Goal: Navigation & Orientation: Find specific page/section

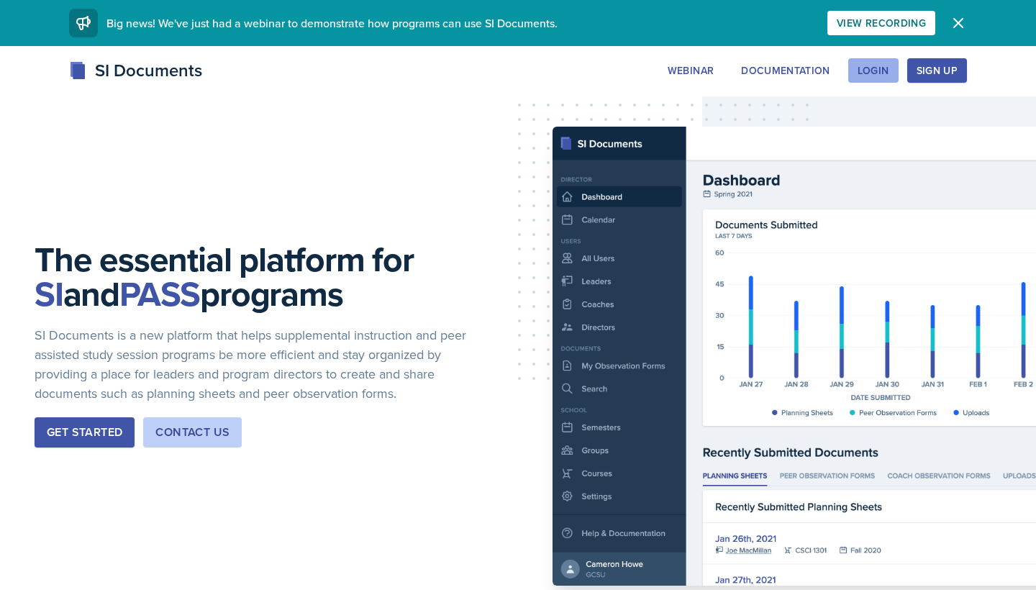
click at [874, 73] on div "Login" at bounding box center [874, 71] width 32 height 12
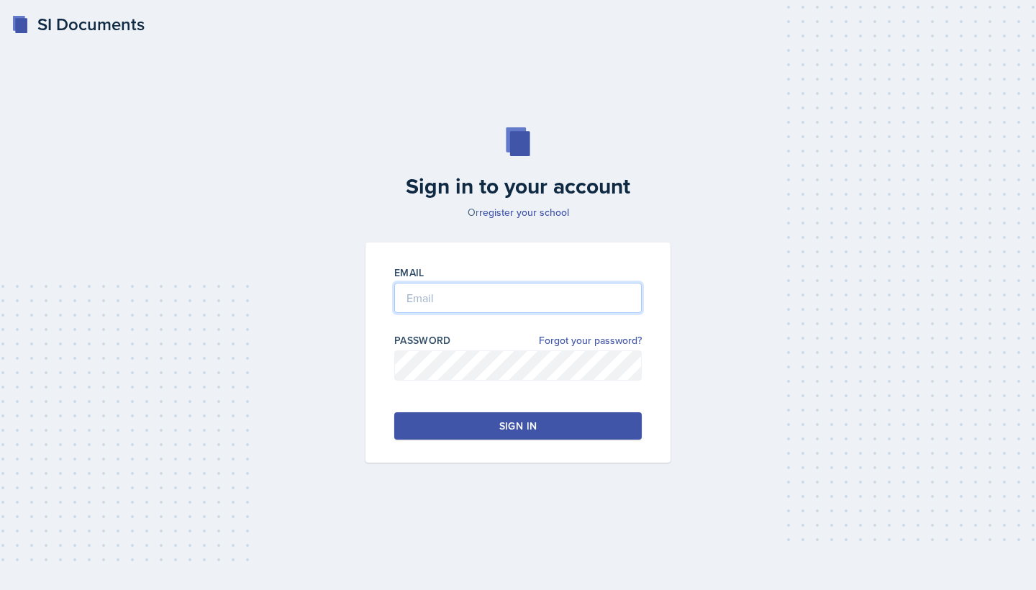
type input "[EMAIL_ADDRESS][DOMAIN_NAME]"
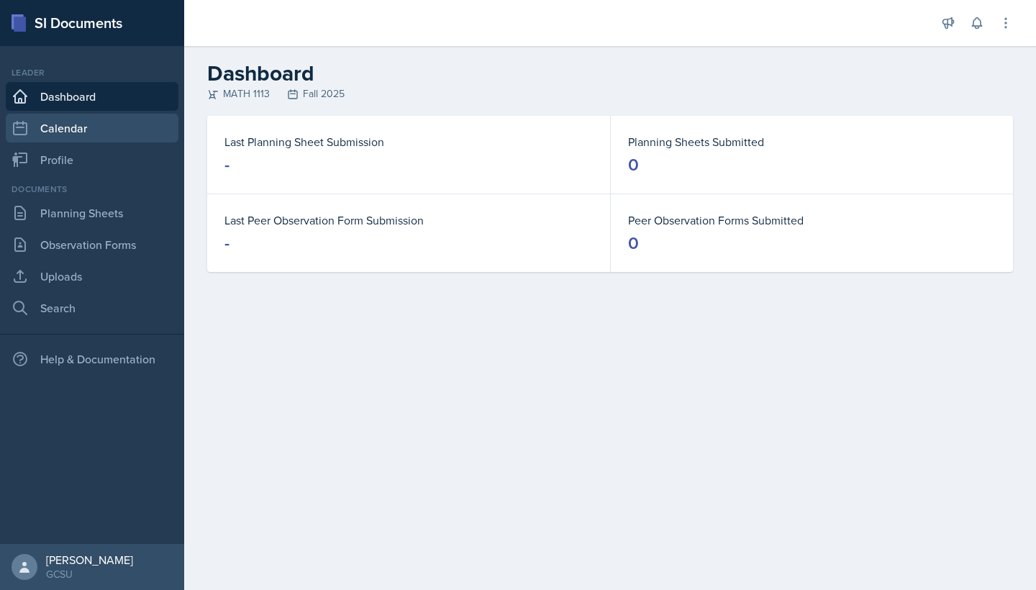
click at [67, 126] on link "Calendar" at bounding box center [92, 128] width 173 height 29
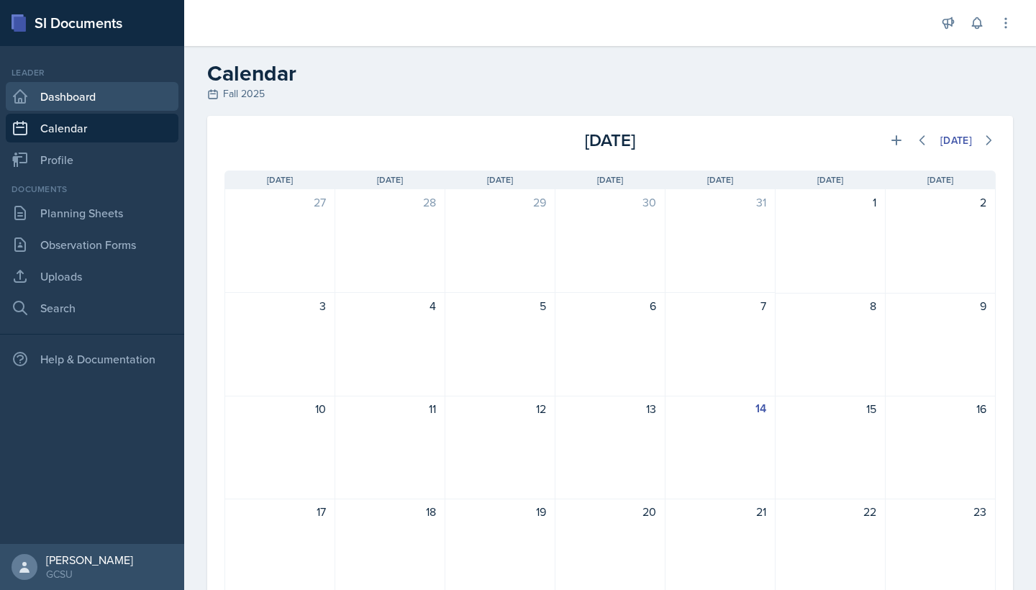
click at [72, 90] on link "Dashboard" at bounding box center [92, 96] width 173 height 29
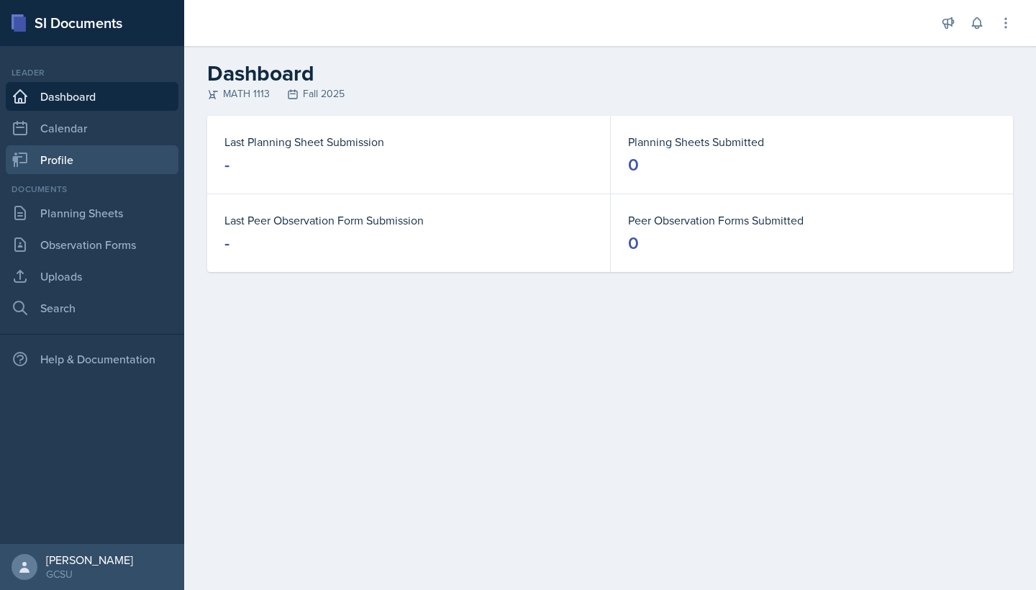
click at [64, 161] on link "Profile" at bounding box center [92, 159] width 173 height 29
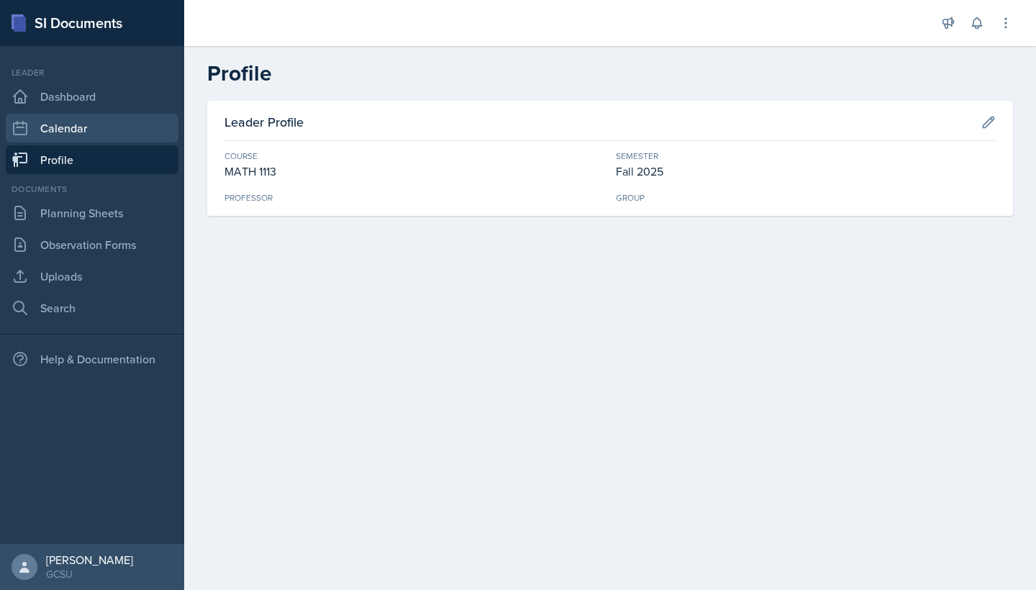
click at [64, 120] on link "Calendar" at bounding box center [92, 128] width 173 height 29
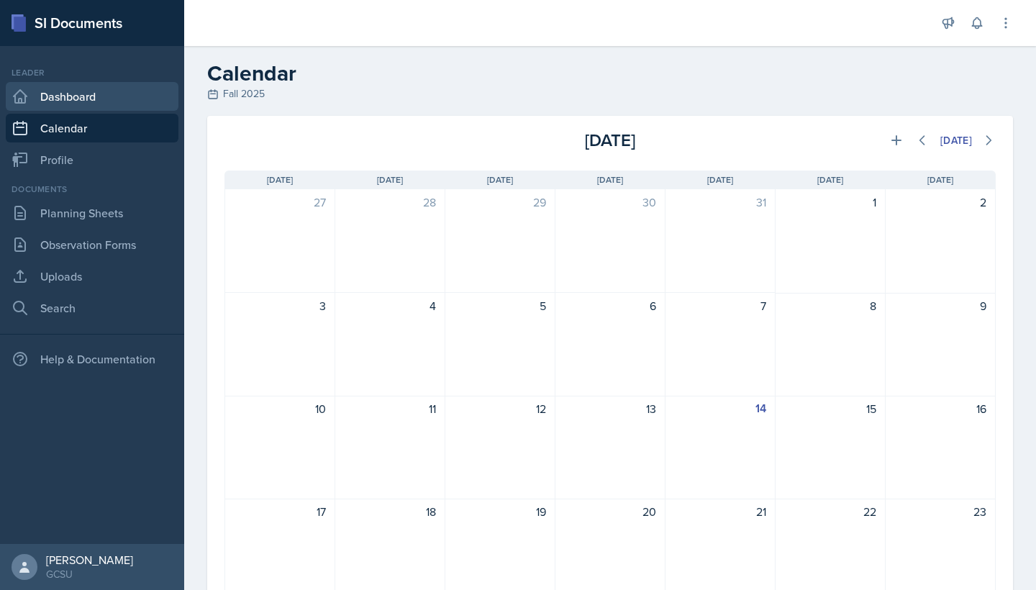
click at [64, 92] on link "Dashboard" at bounding box center [92, 96] width 173 height 29
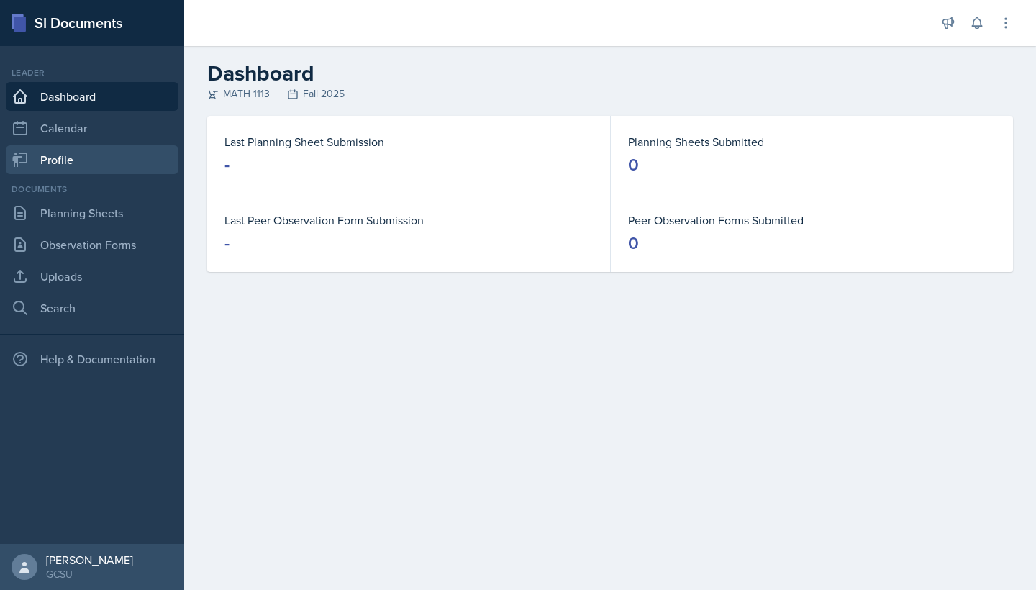
click at [100, 166] on link "Profile" at bounding box center [92, 159] width 173 height 29
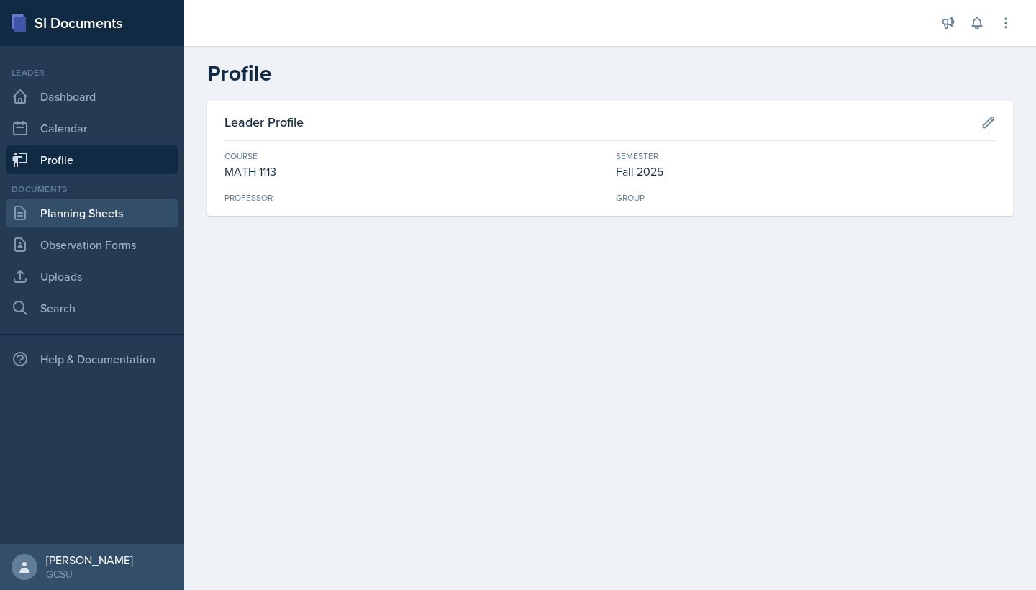
click at [123, 224] on link "Planning Sheets" at bounding box center [92, 213] width 173 height 29
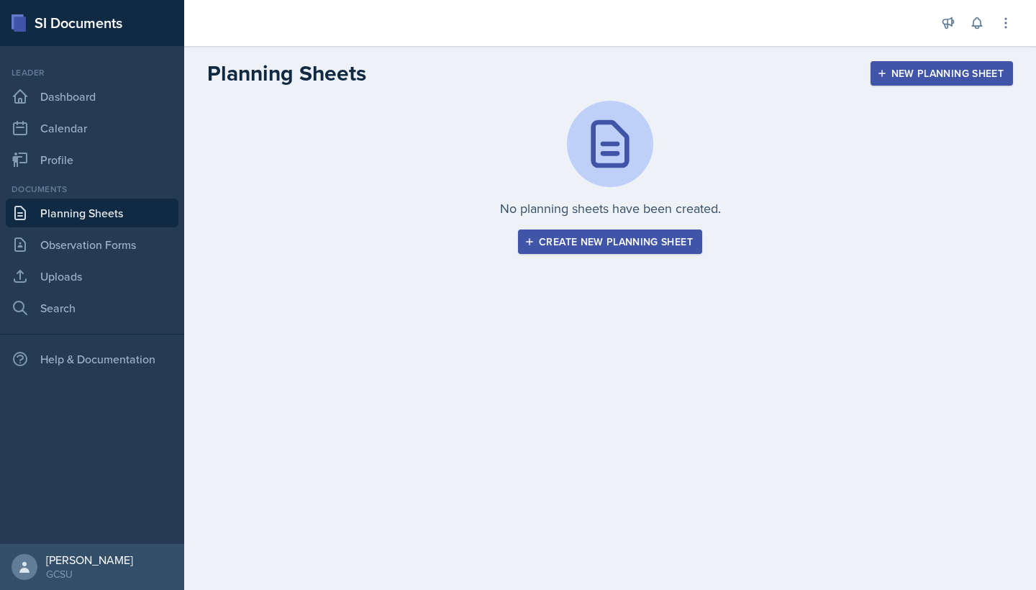
click at [119, 191] on div "Documents" at bounding box center [92, 189] width 173 height 13
click at [114, 176] on nav "Leader Dashboard Calendar Profile Documents Planning Sheets Observation Forms U…" at bounding box center [92, 295] width 184 height 498
click at [104, 169] on link "Profile" at bounding box center [92, 159] width 173 height 29
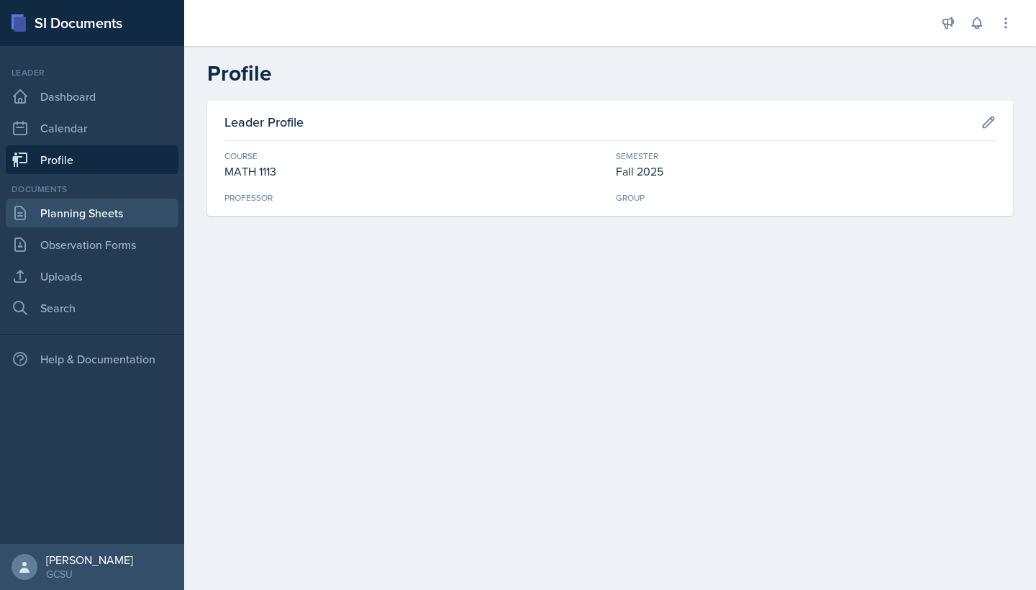
click at [110, 213] on link "Planning Sheets" at bounding box center [92, 213] width 173 height 29
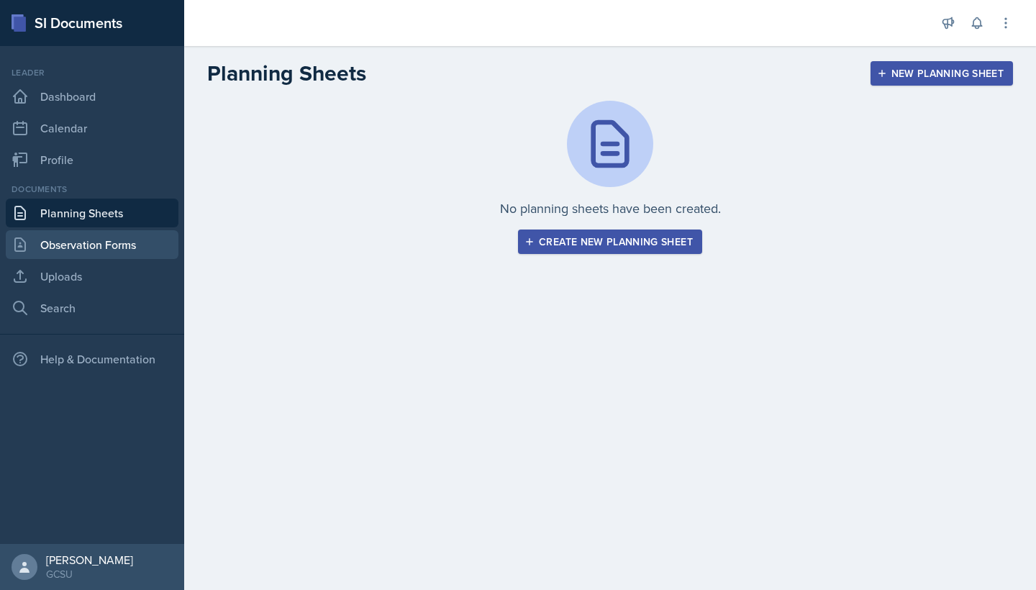
click at [112, 256] on link "Observation Forms" at bounding box center [92, 244] width 173 height 29
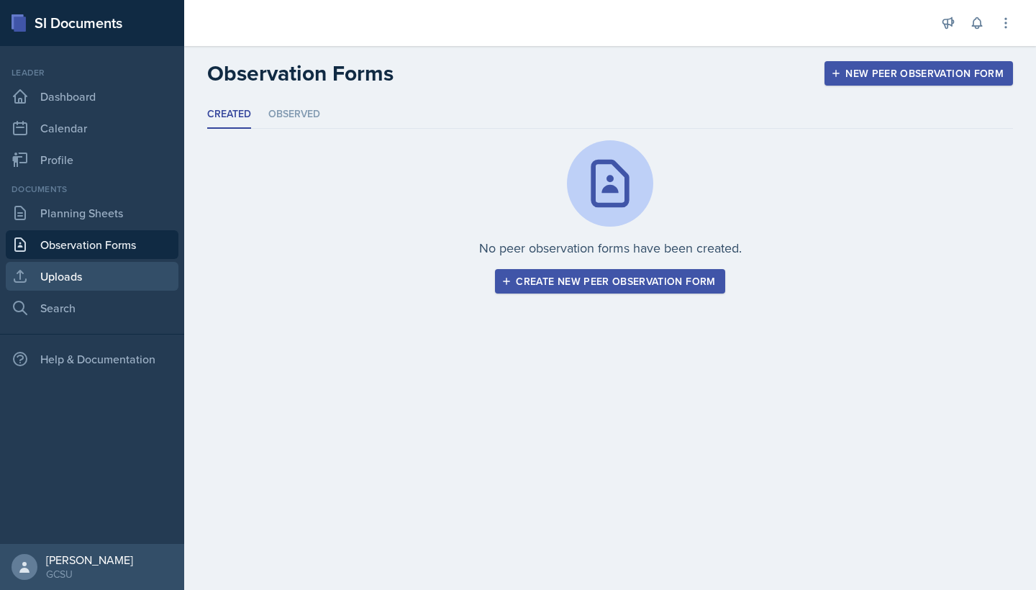
click at [111, 269] on link "Uploads" at bounding box center [92, 276] width 173 height 29
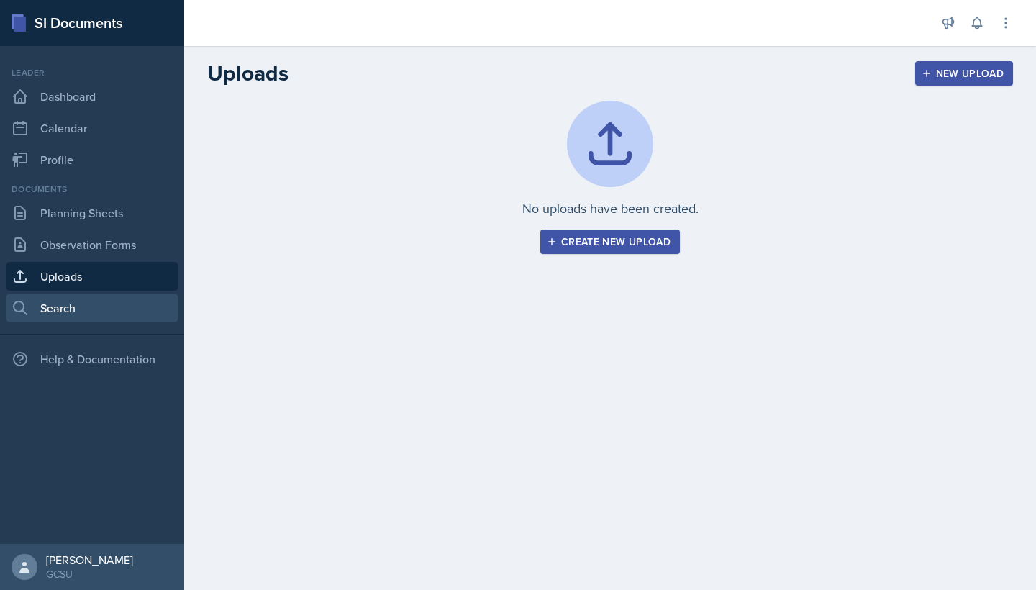
click at [117, 295] on link "Search" at bounding box center [92, 308] width 173 height 29
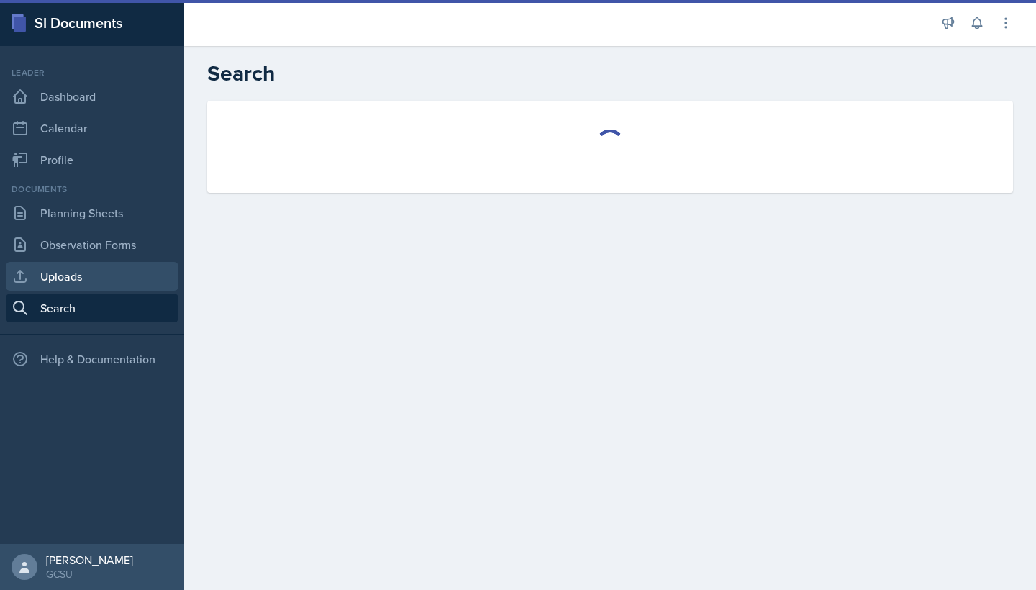
select select "all"
select select "1"
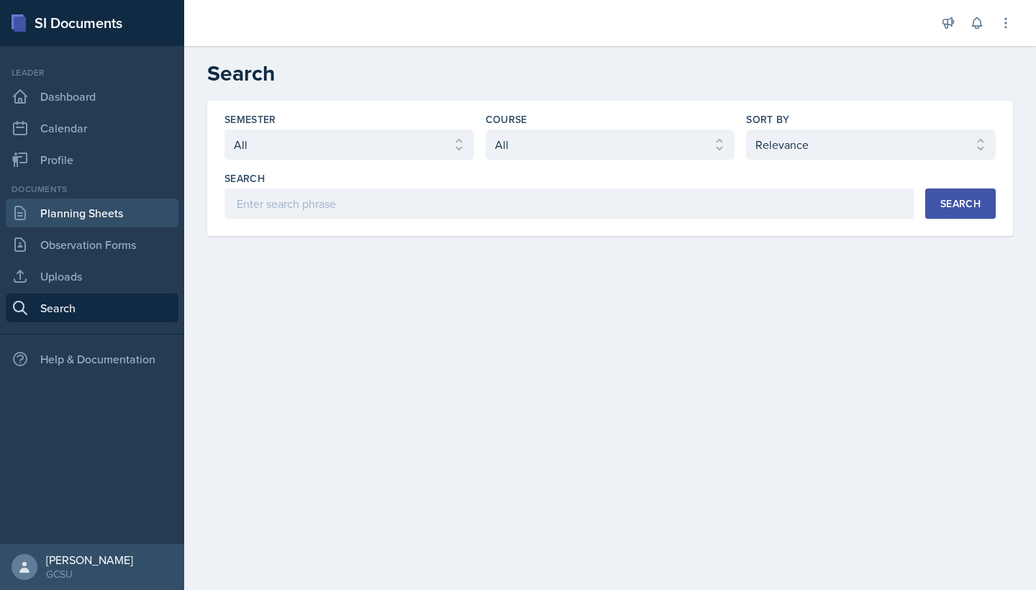
click at [119, 211] on link "Planning Sheets" at bounding box center [92, 213] width 173 height 29
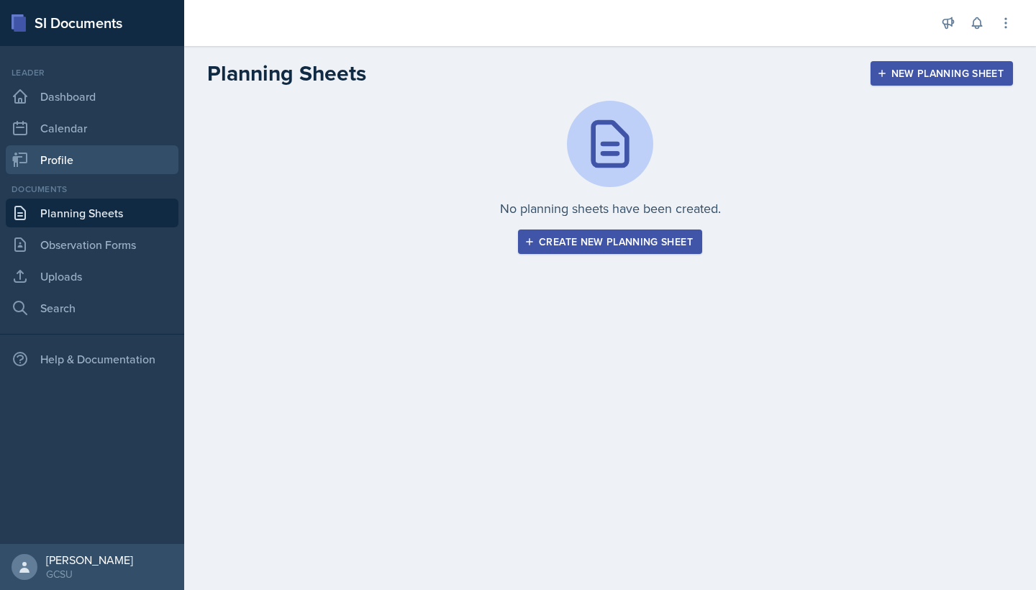
click at [89, 168] on link "Profile" at bounding box center [92, 159] width 173 height 29
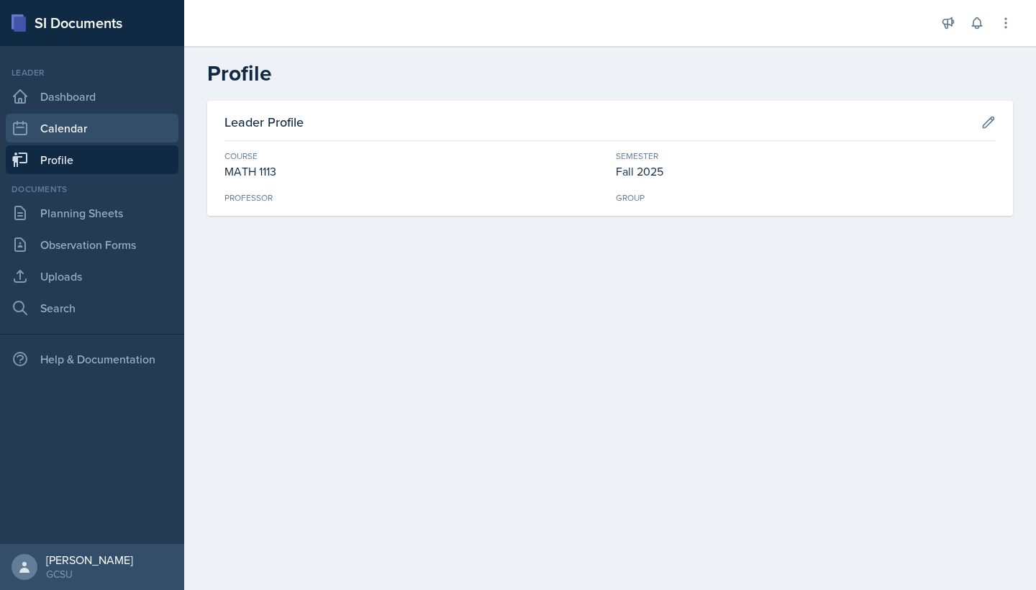
click at [79, 130] on link "Calendar" at bounding box center [92, 128] width 173 height 29
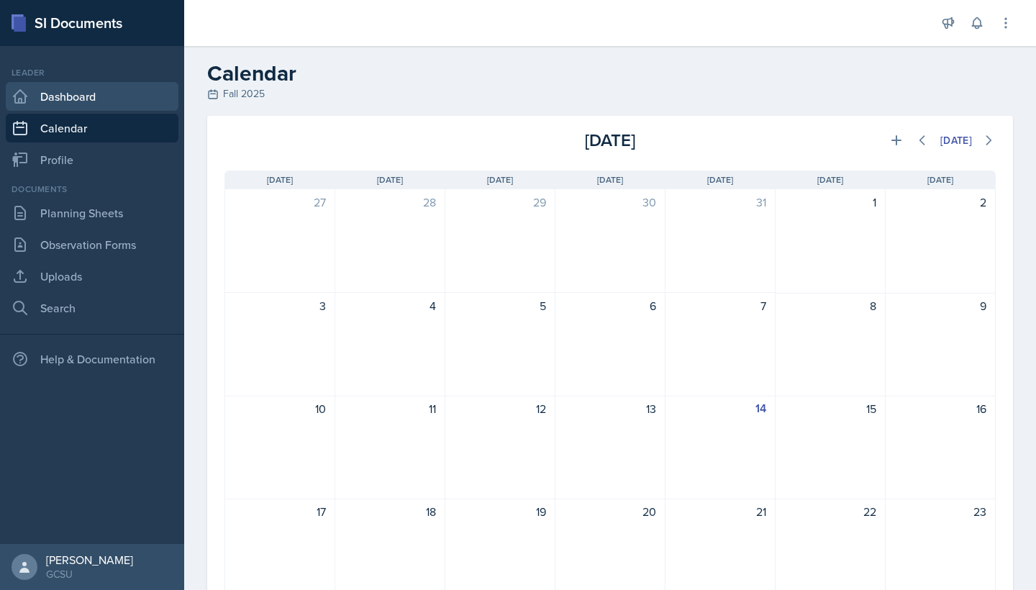
click at [78, 100] on link "Dashboard" at bounding box center [92, 96] width 173 height 29
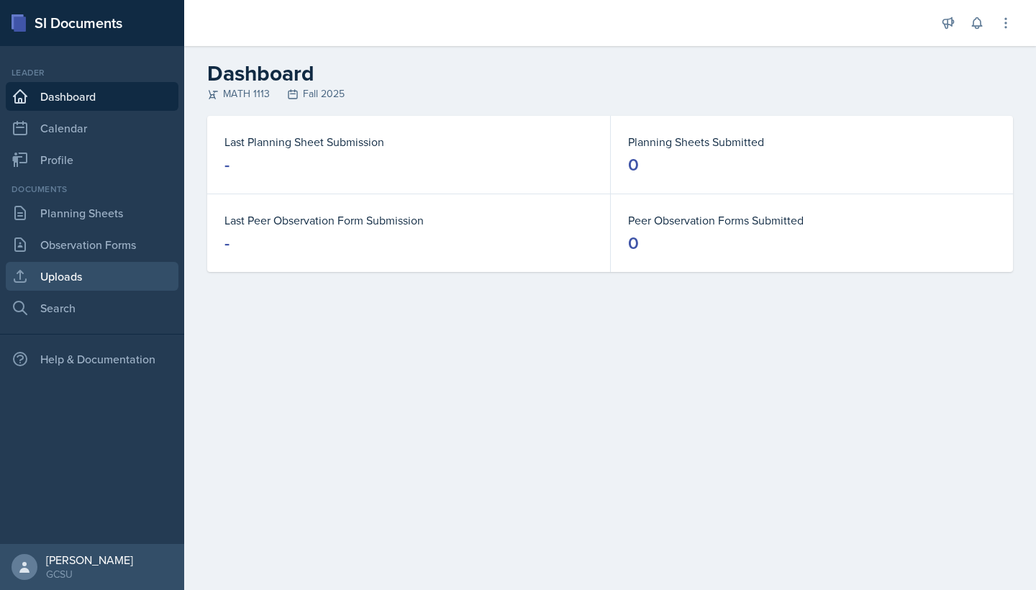
click at [69, 280] on link "Uploads" at bounding box center [92, 276] width 173 height 29
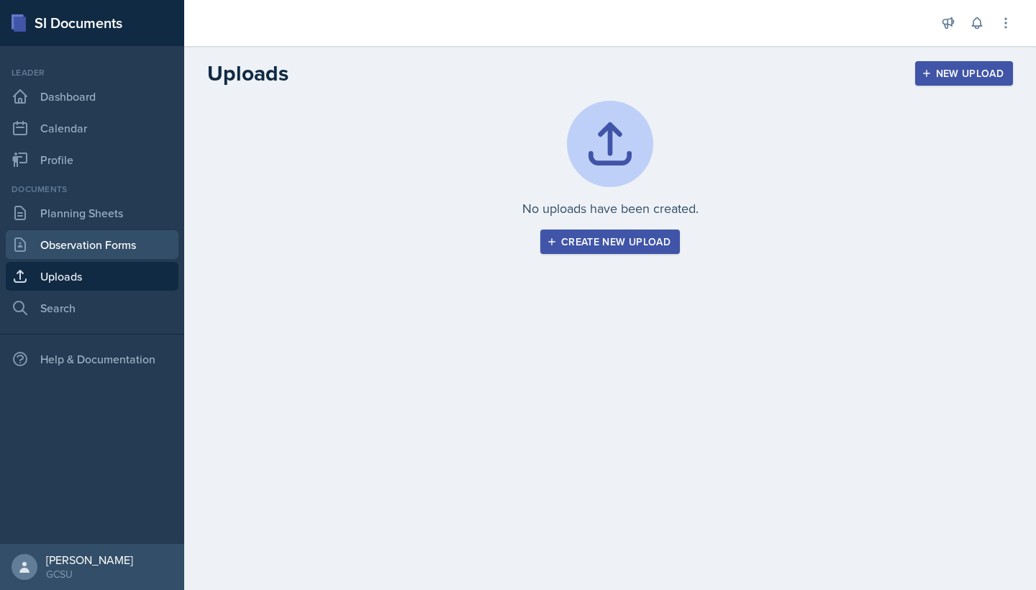
click at [78, 248] on link "Observation Forms" at bounding box center [92, 244] width 173 height 29
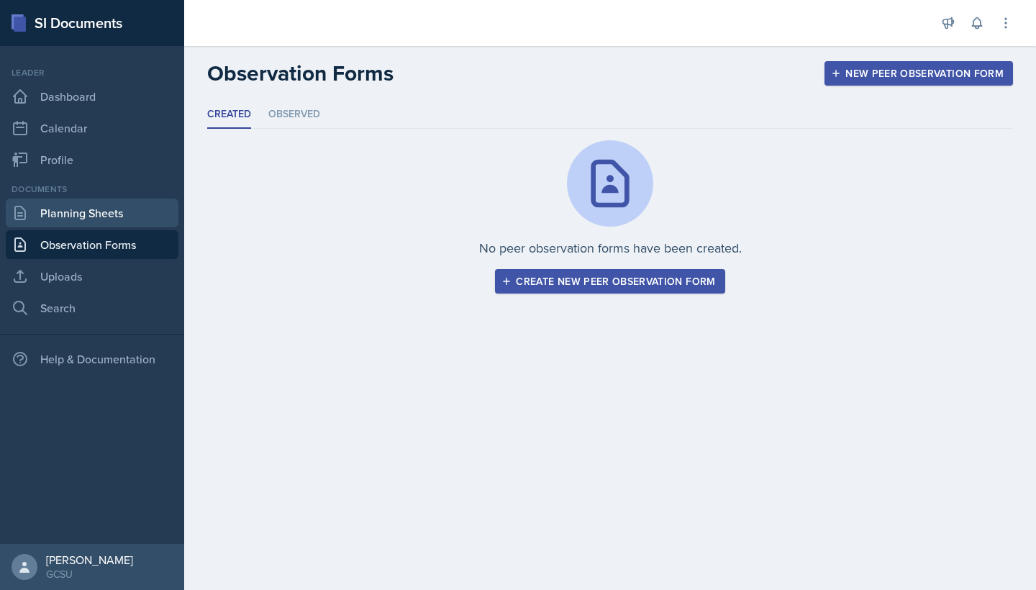
click at [90, 215] on link "Planning Sheets" at bounding box center [92, 213] width 173 height 29
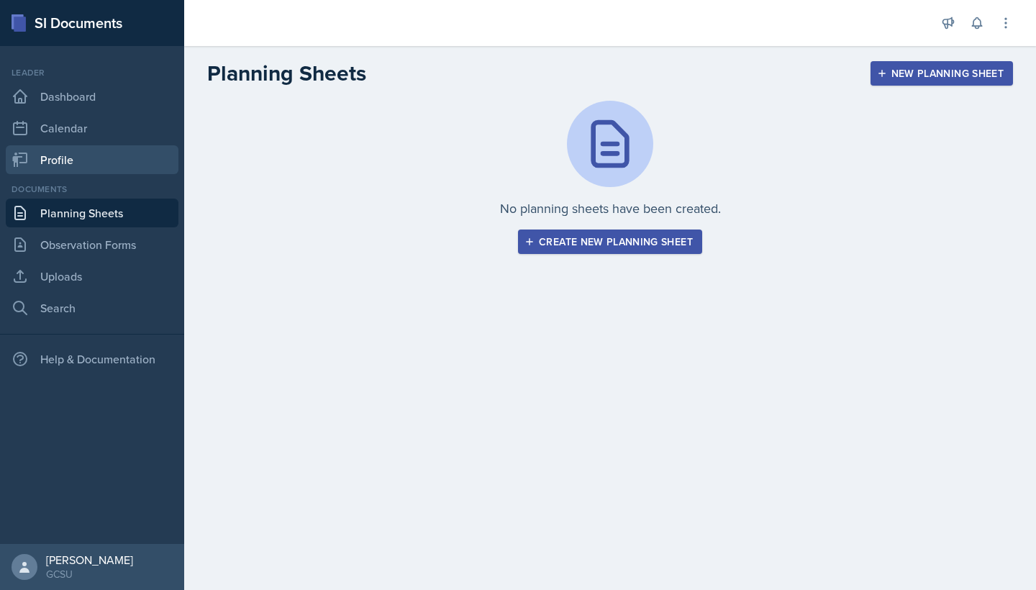
click at [86, 160] on link "Profile" at bounding box center [92, 159] width 173 height 29
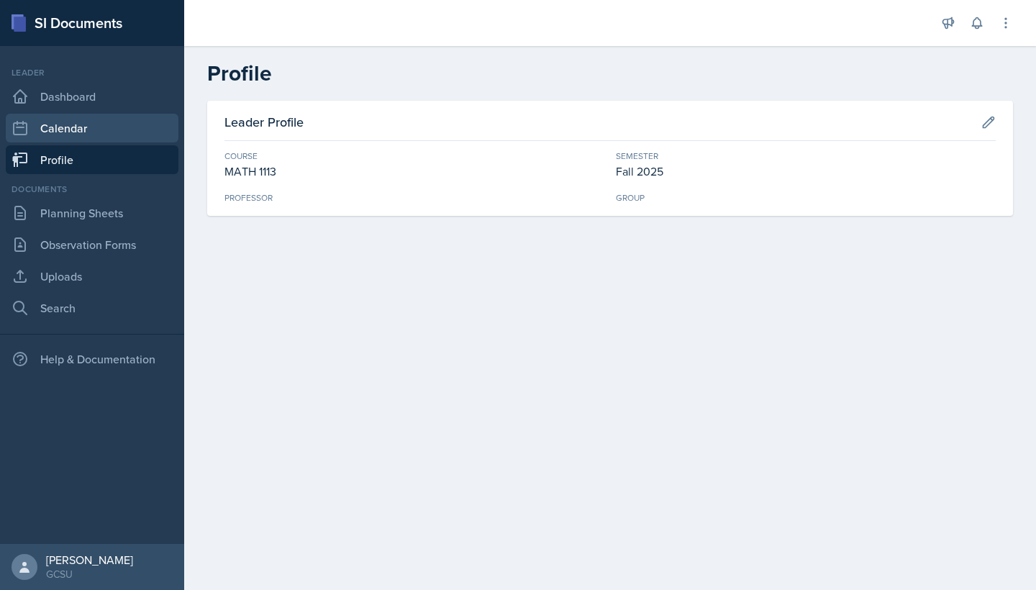
click at [89, 128] on link "Calendar" at bounding box center [92, 128] width 173 height 29
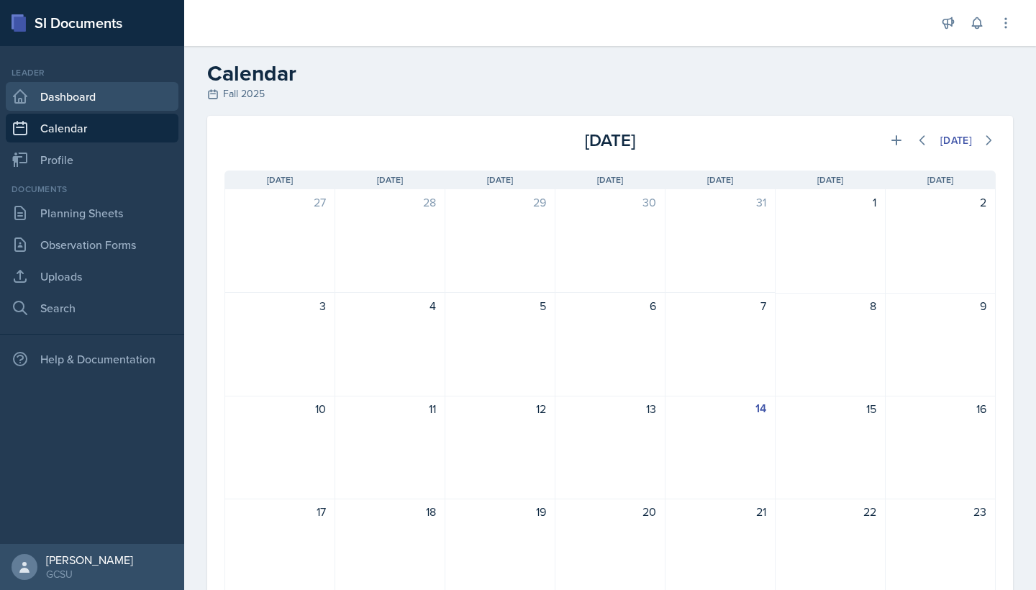
click at [91, 96] on link "Dashboard" at bounding box center [92, 96] width 173 height 29
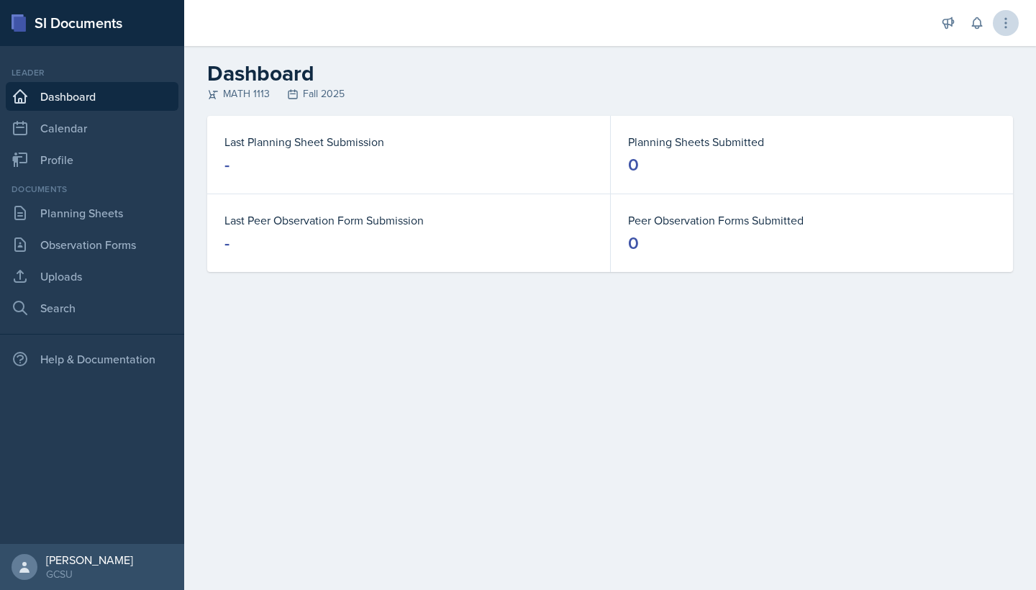
click at [1008, 27] on icon at bounding box center [1006, 23] width 14 height 14
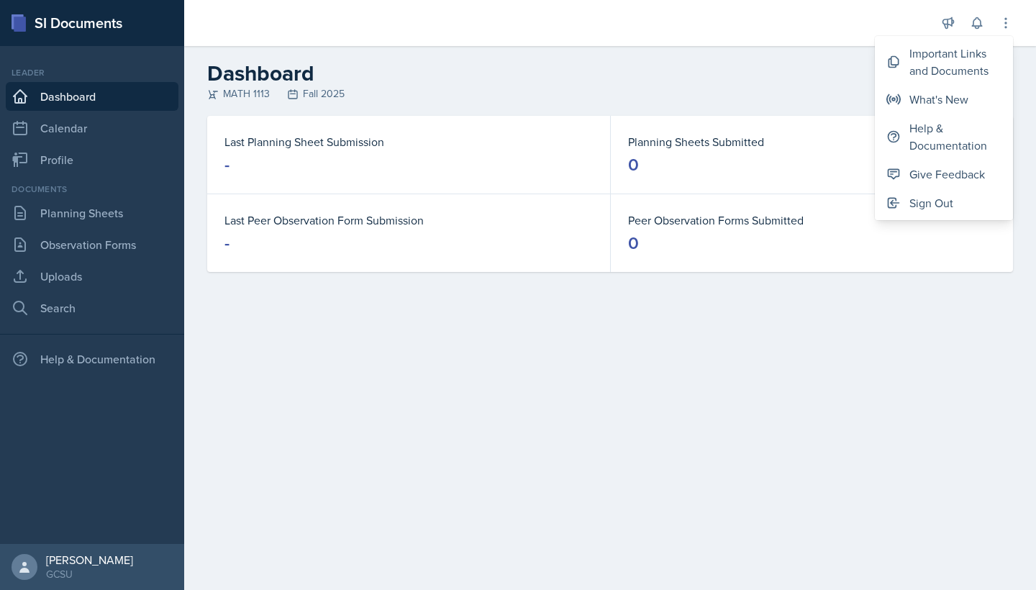
click at [693, 101] on div "MATH 1113 Fall 2025" at bounding box center [610, 93] width 806 height 15
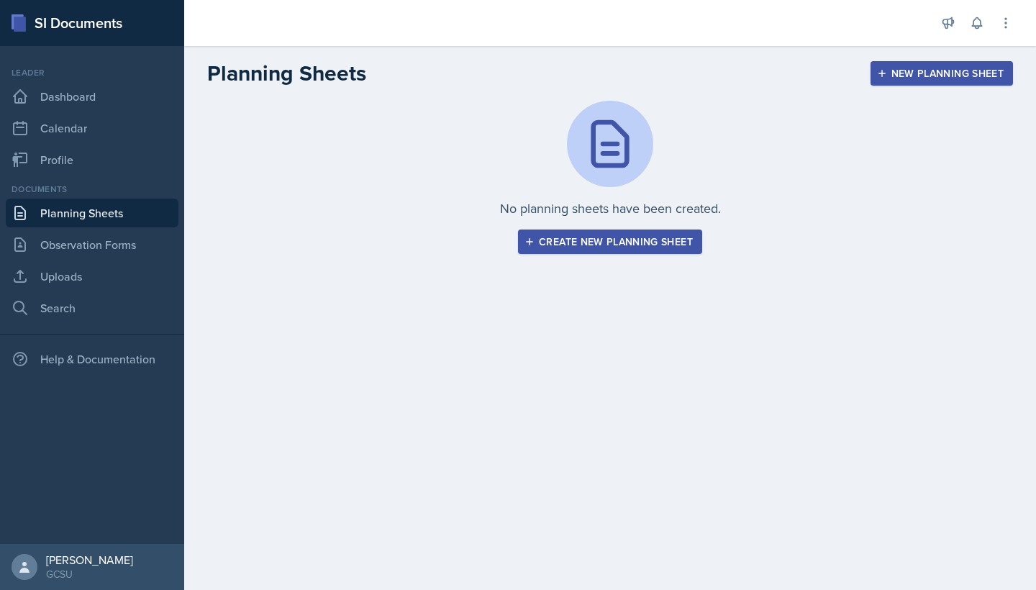
select select "all"
select select "1"
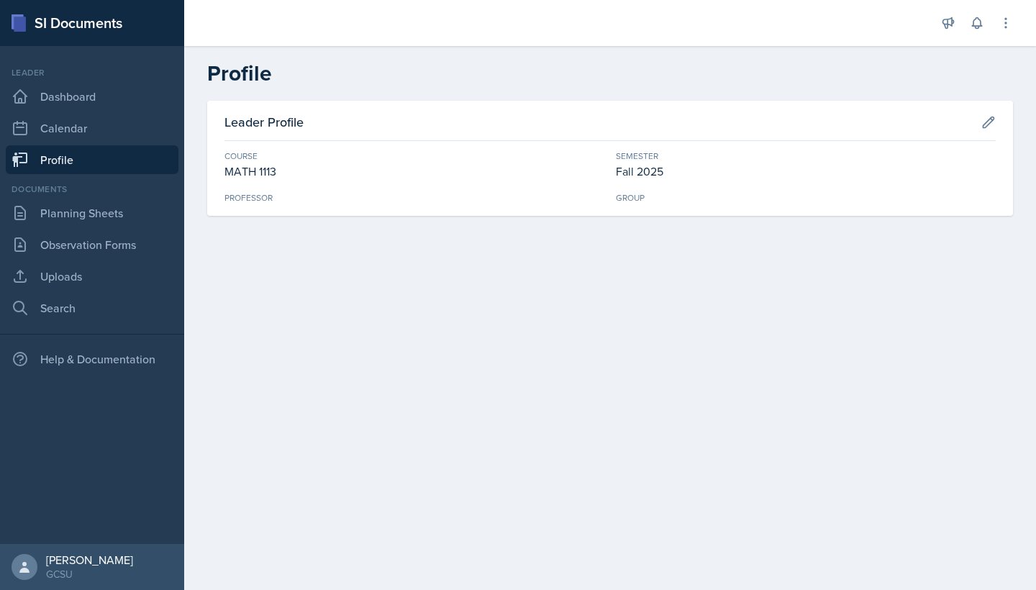
click at [288, 122] on h3 "Leader Profile" at bounding box center [264, 121] width 79 height 19
click at [266, 167] on div "MATH 1113" at bounding box center [415, 171] width 380 height 17
click at [125, 308] on link "Search" at bounding box center [92, 308] width 173 height 29
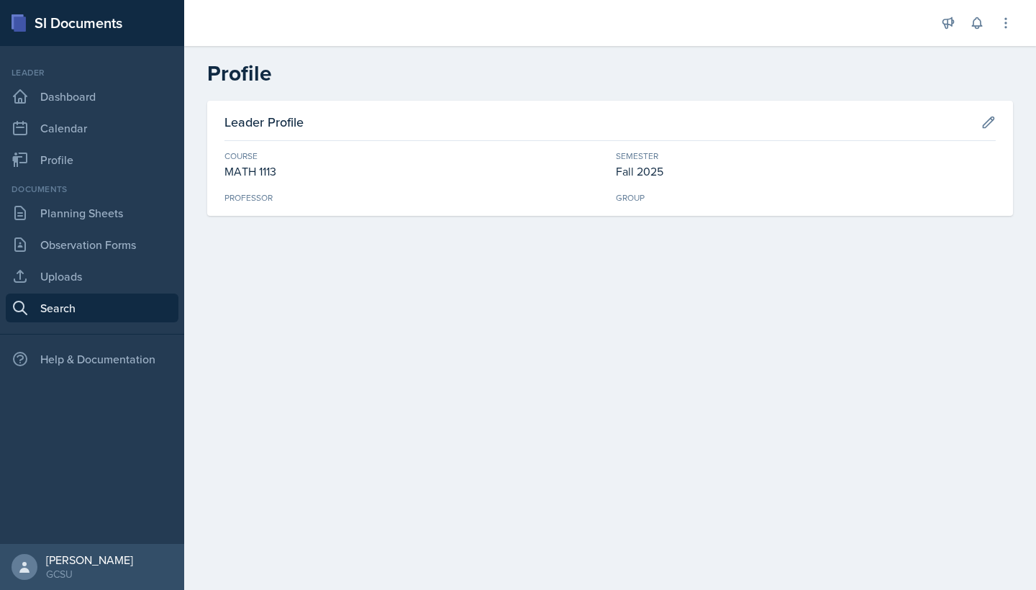
select select "all"
select select "1"
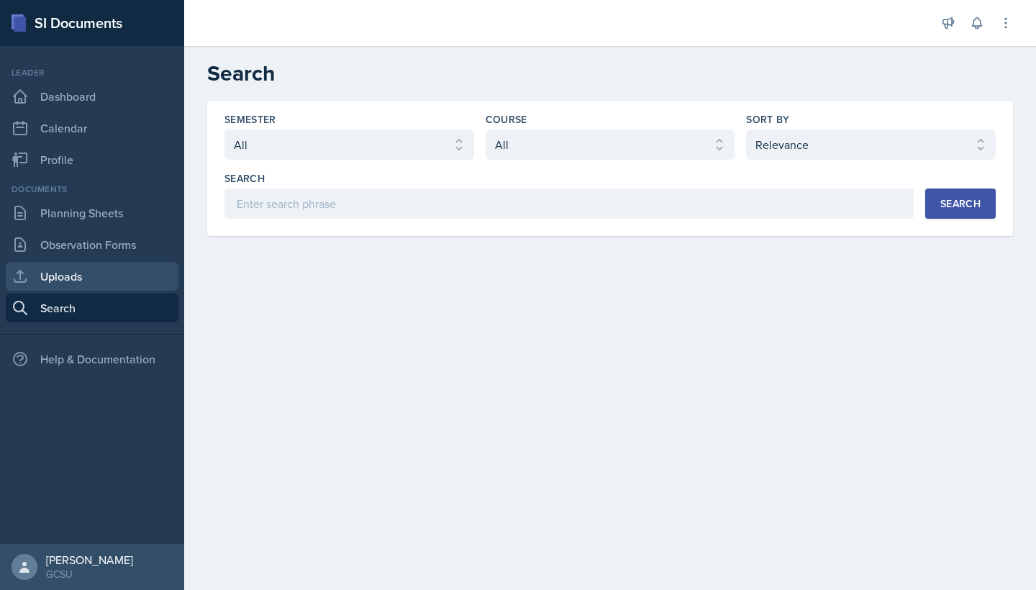
click at [78, 276] on link "Uploads" at bounding box center [92, 276] width 173 height 29
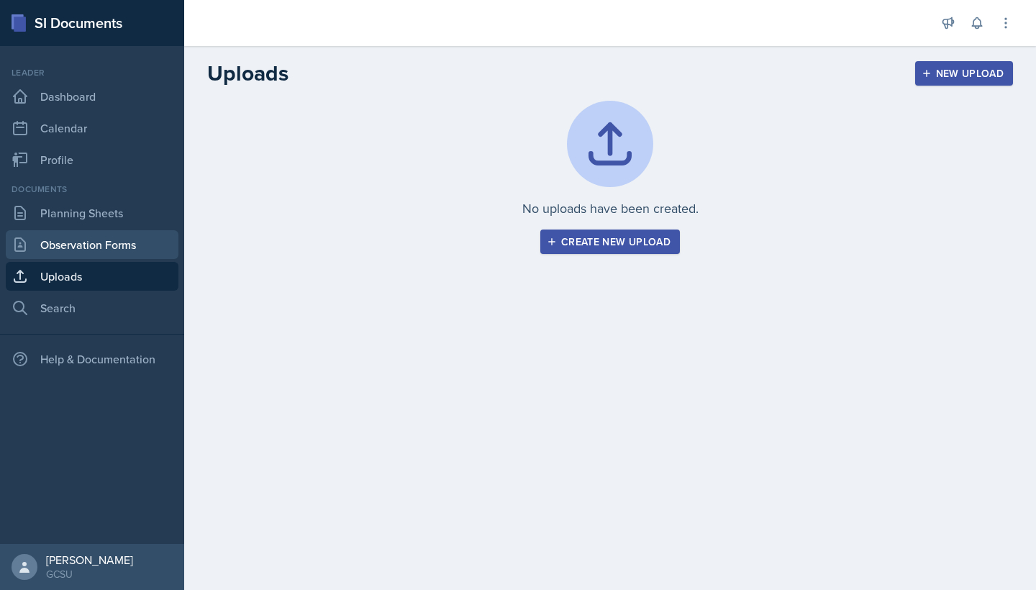
click at [90, 244] on link "Observation Forms" at bounding box center [92, 244] width 173 height 29
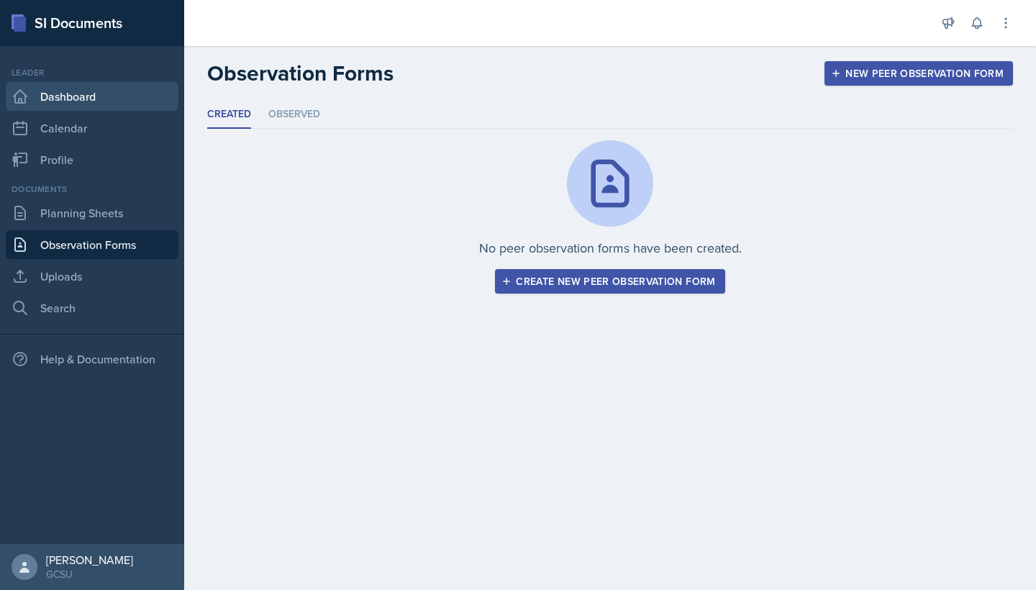
click at [73, 95] on link "Dashboard" at bounding box center [92, 96] width 173 height 29
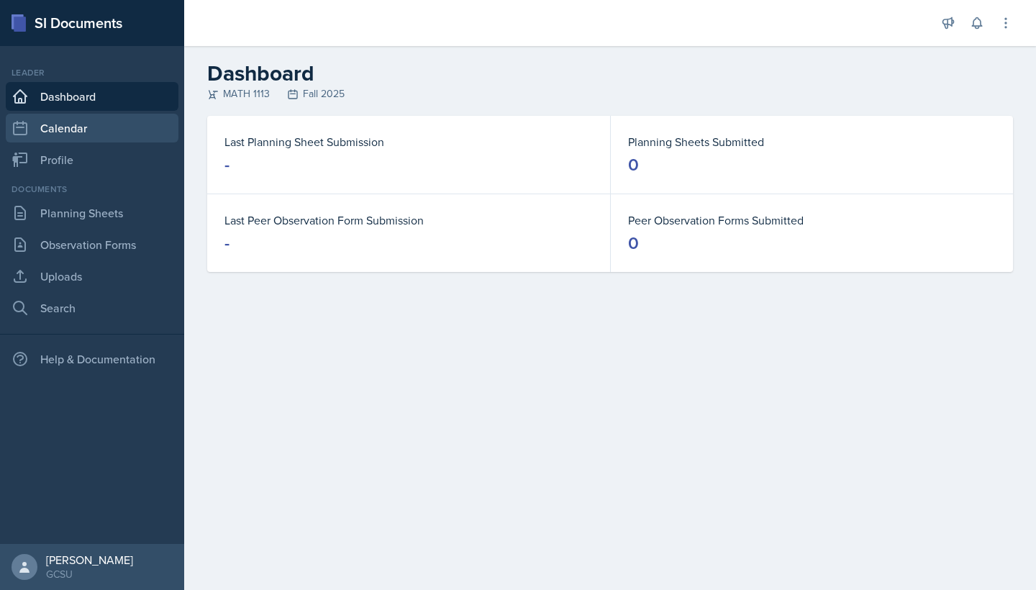
click at [99, 125] on link "Calendar" at bounding box center [92, 128] width 173 height 29
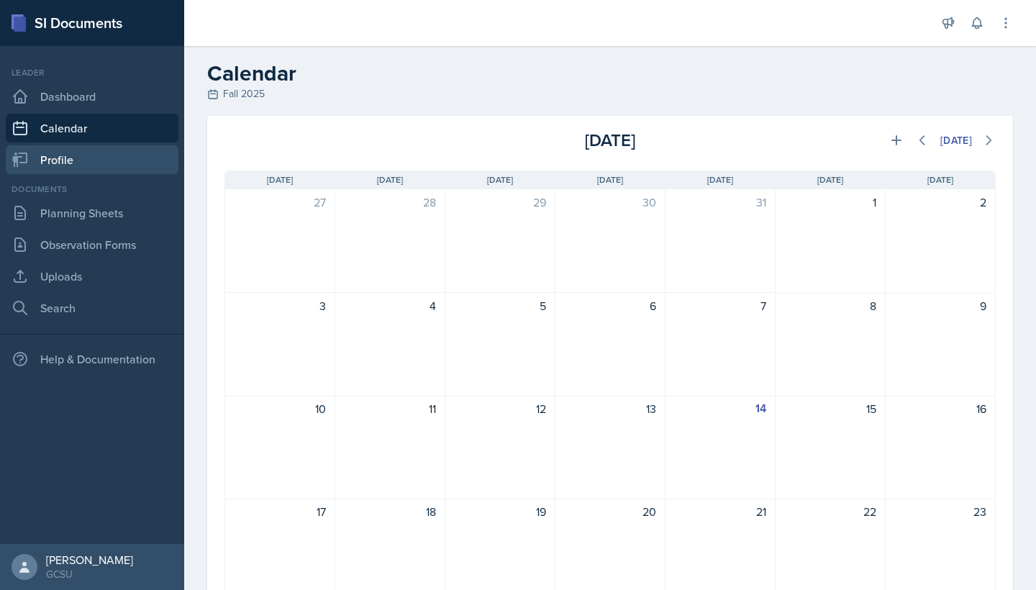
click at [96, 148] on link "Profile" at bounding box center [92, 159] width 173 height 29
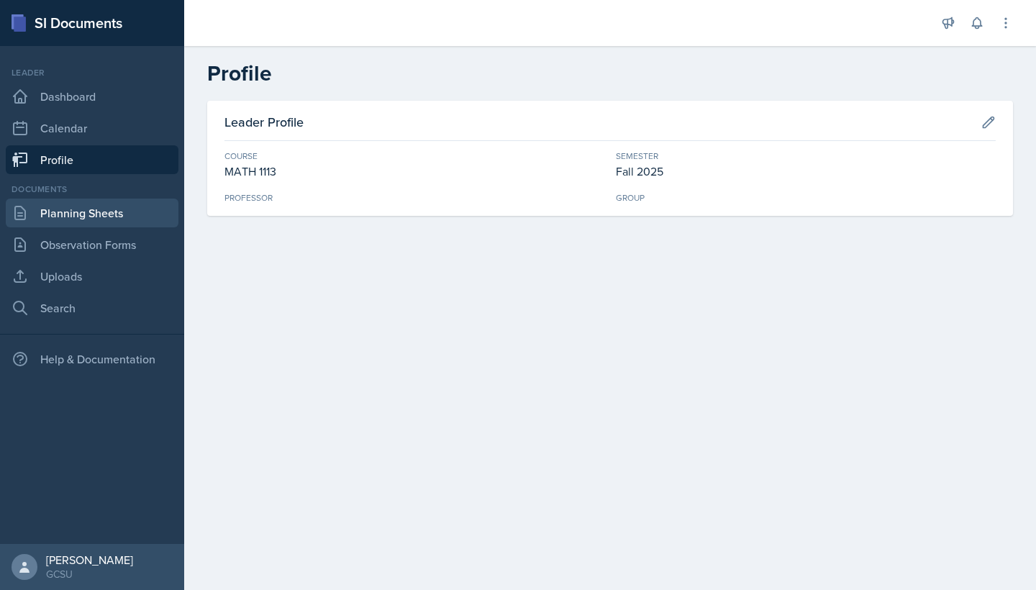
click at [132, 214] on link "Planning Sheets" at bounding box center [92, 213] width 173 height 29
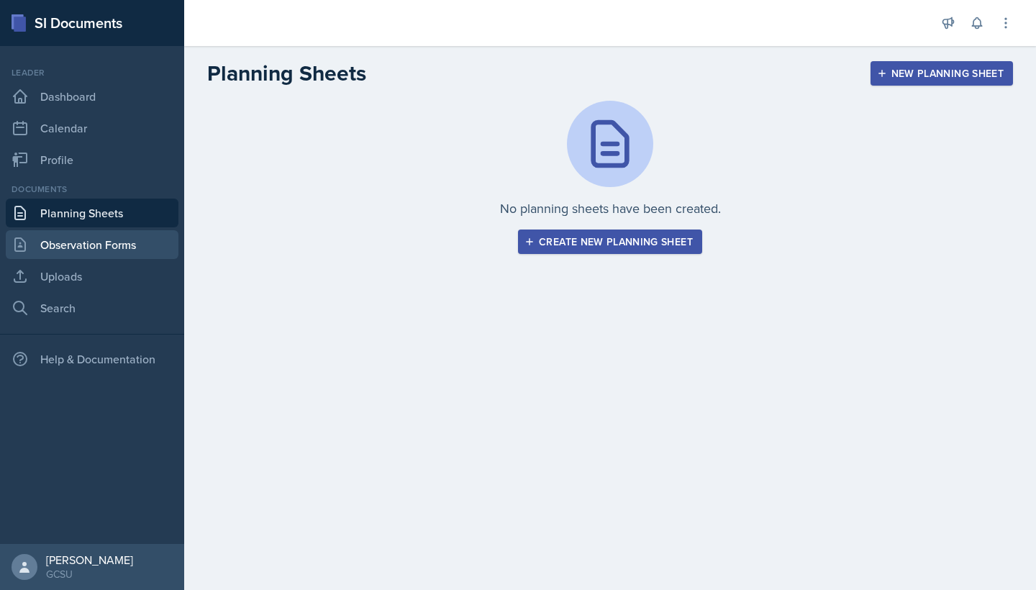
click at [125, 241] on link "Observation Forms" at bounding box center [92, 244] width 173 height 29
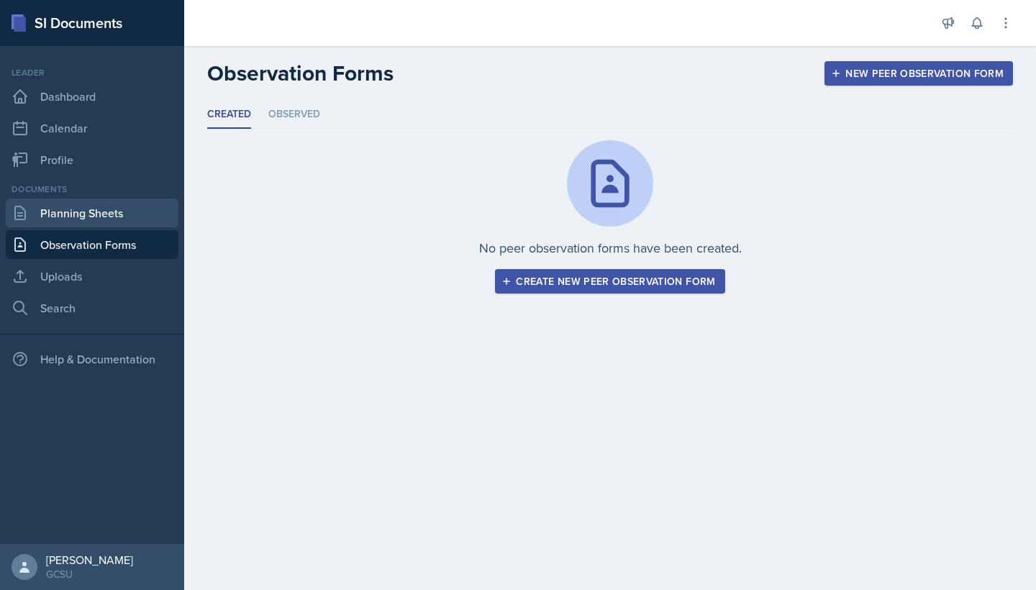
click at [117, 222] on link "Planning Sheets" at bounding box center [92, 213] width 173 height 29
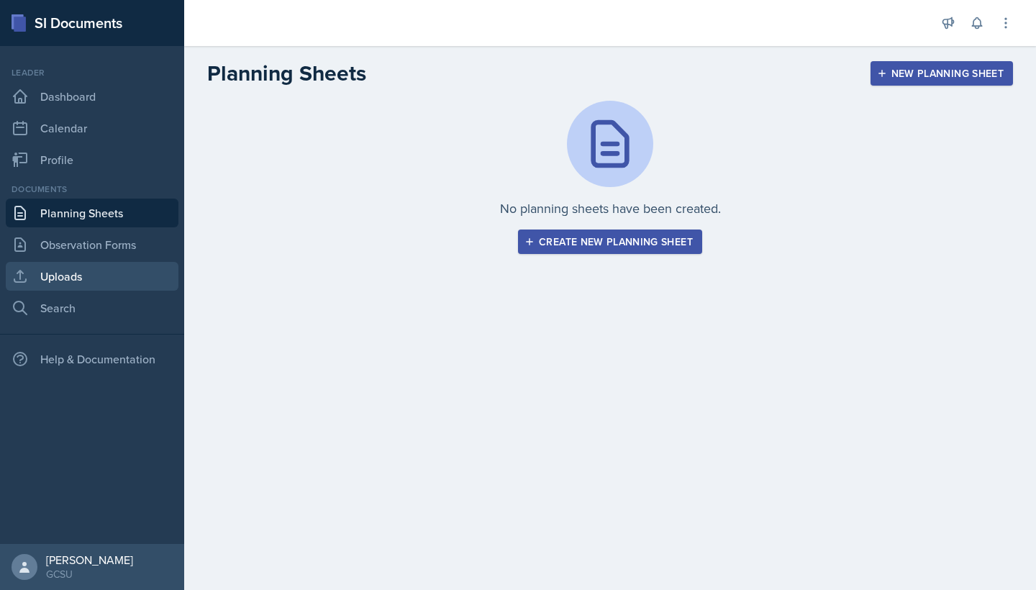
click at [109, 281] on link "Uploads" at bounding box center [92, 276] width 173 height 29
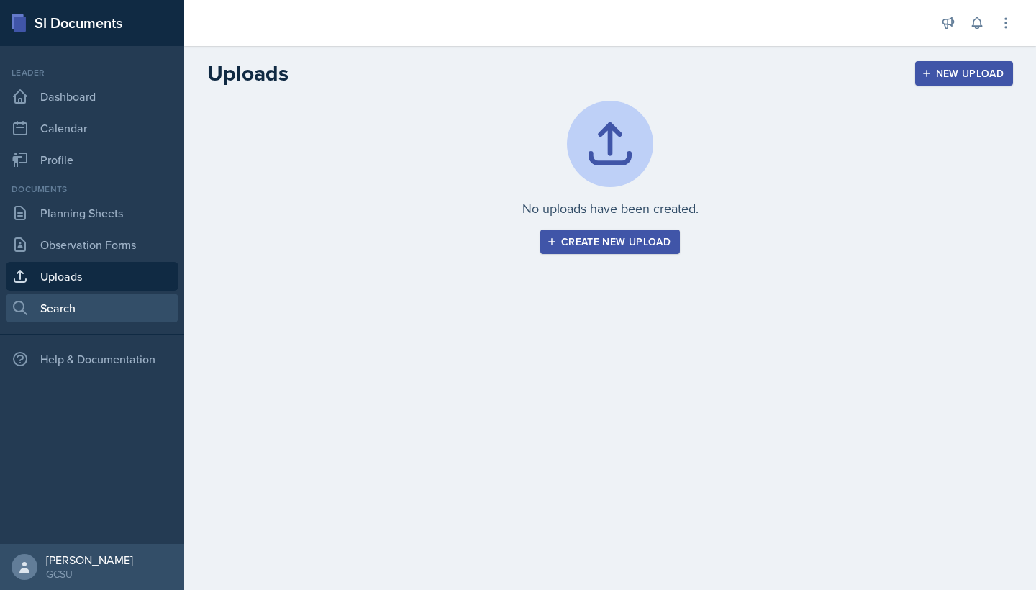
click at [104, 307] on link "Search" at bounding box center [92, 308] width 173 height 29
select select "all"
select select "1"
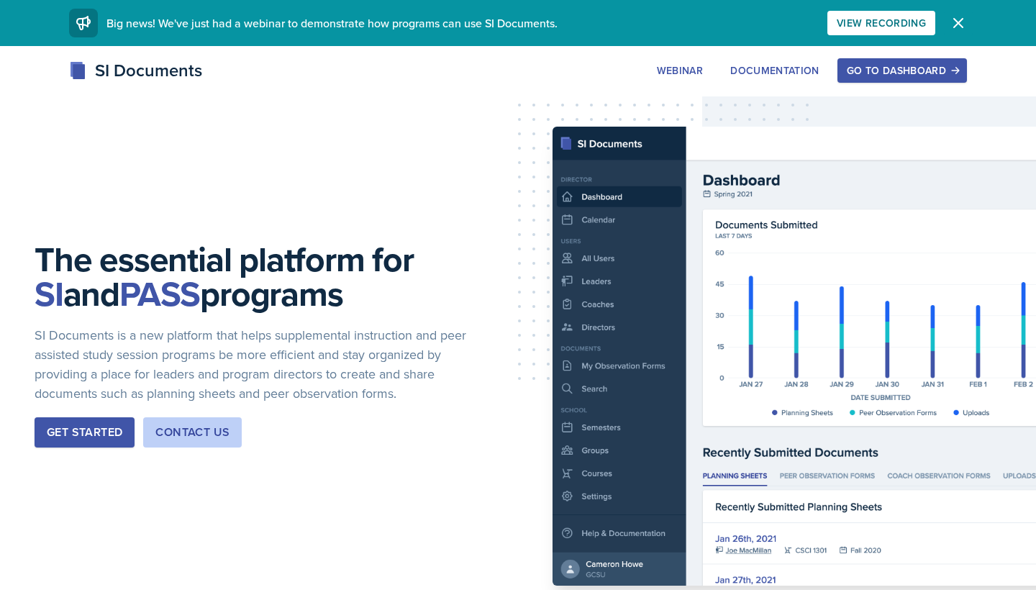
click at [961, 25] on icon "button" at bounding box center [958, 23] width 9 height 9
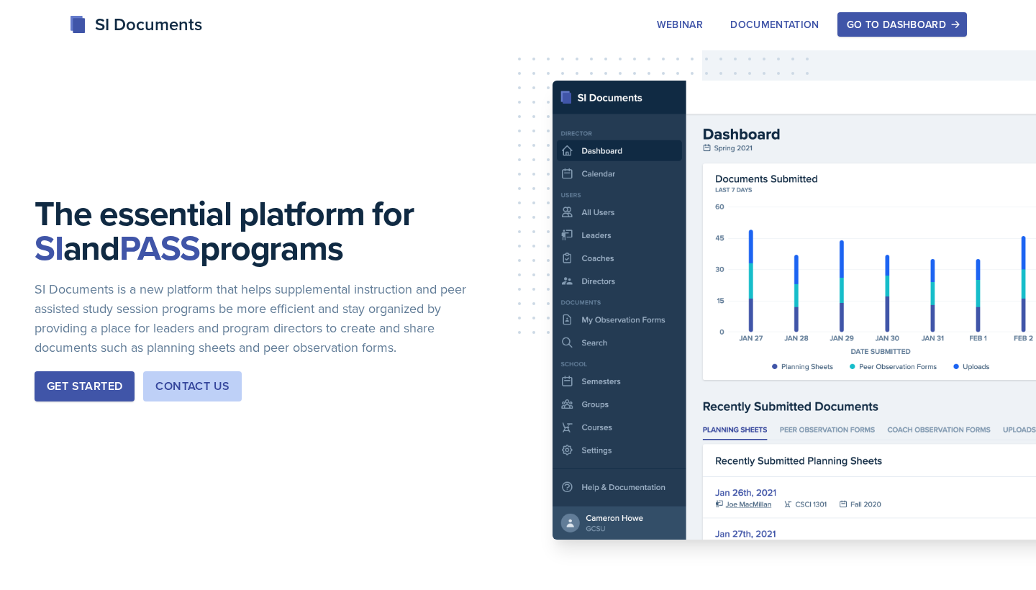
click at [907, 30] on div "Go to Dashboard" at bounding box center [902, 25] width 111 height 12
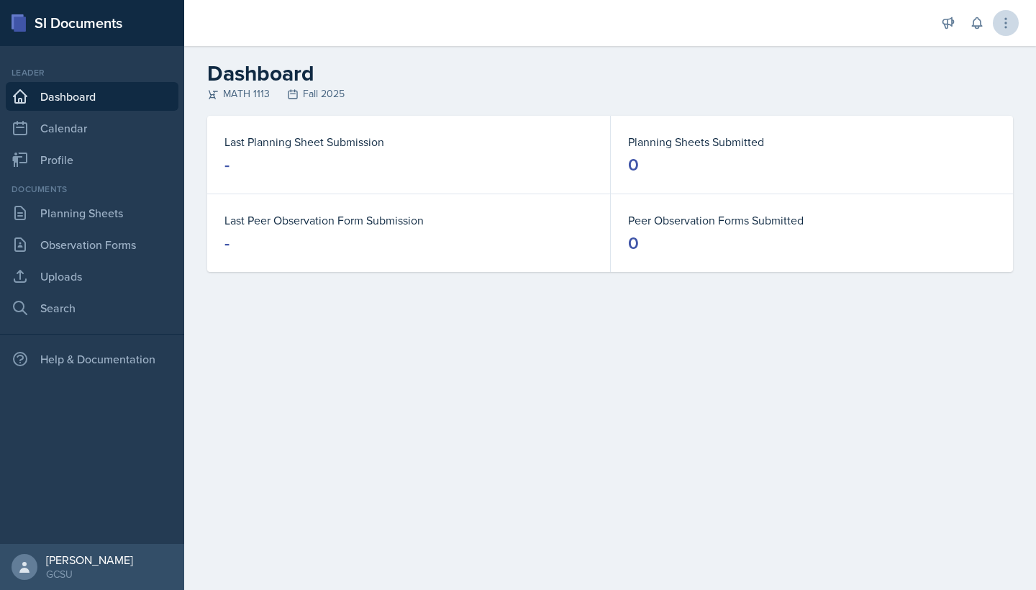
click at [1008, 27] on icon at bounding box center [1006, 23] width 14 height 14
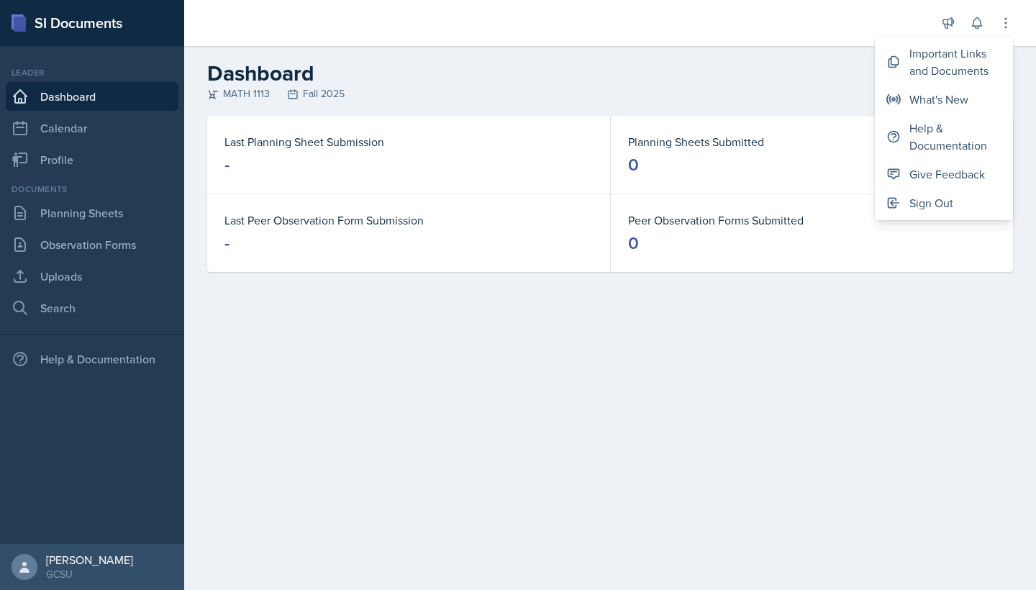
click at [633, 129] on div "Planning Sheets Submitted 0" at bounding box center [812, 155] width 402 height 78
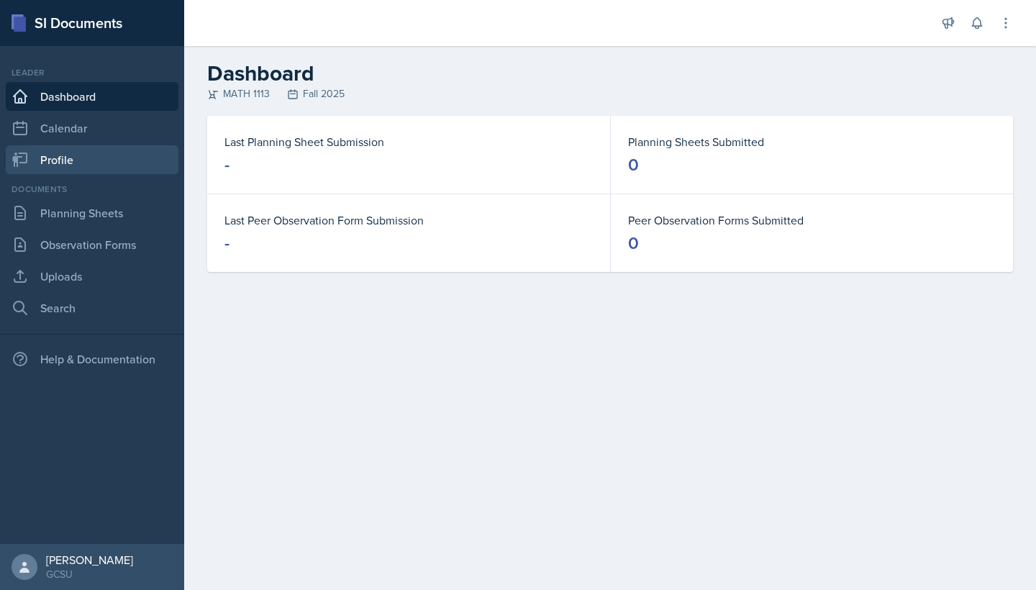
click at [73, 160] on link "Profile" at bounding box center [92, 159] width 173 height 29
